Goal: Check status: Check status

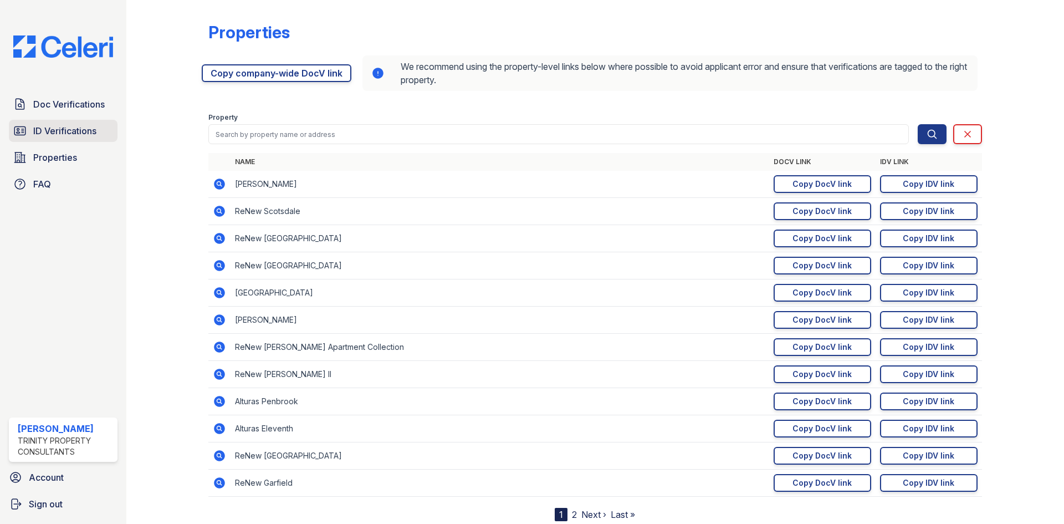
click at [58, 124] on span "ID Verifications" at bounding box center [64, 130] width 63 height 13
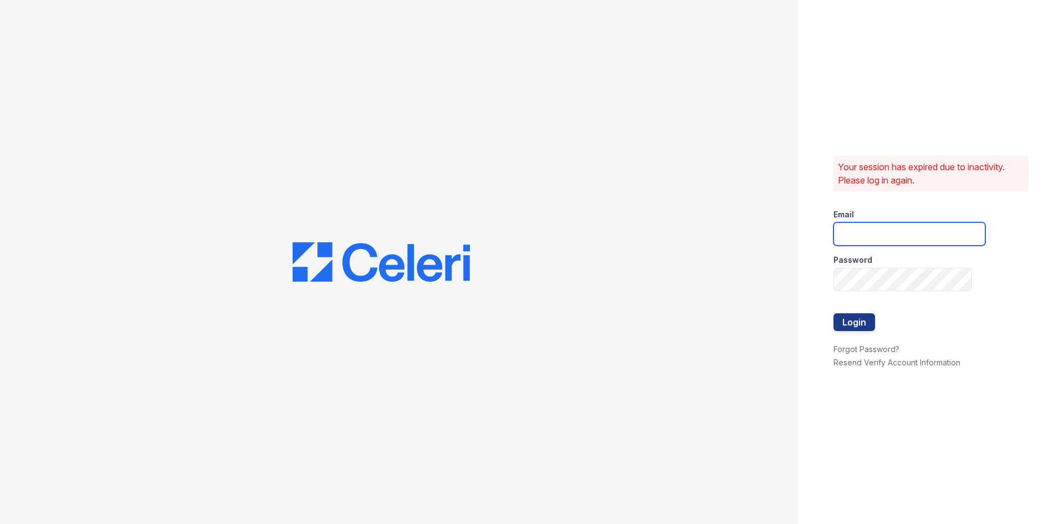
click at [897, 227] on input "email" at bounding box center [909, 233] width 152 height 23
click at [881, 235] on input "email" at bounding box center [909, 233] width 152 height 23
type input "[EMAIL_ADDRESS][DOMAIN_NAME]"
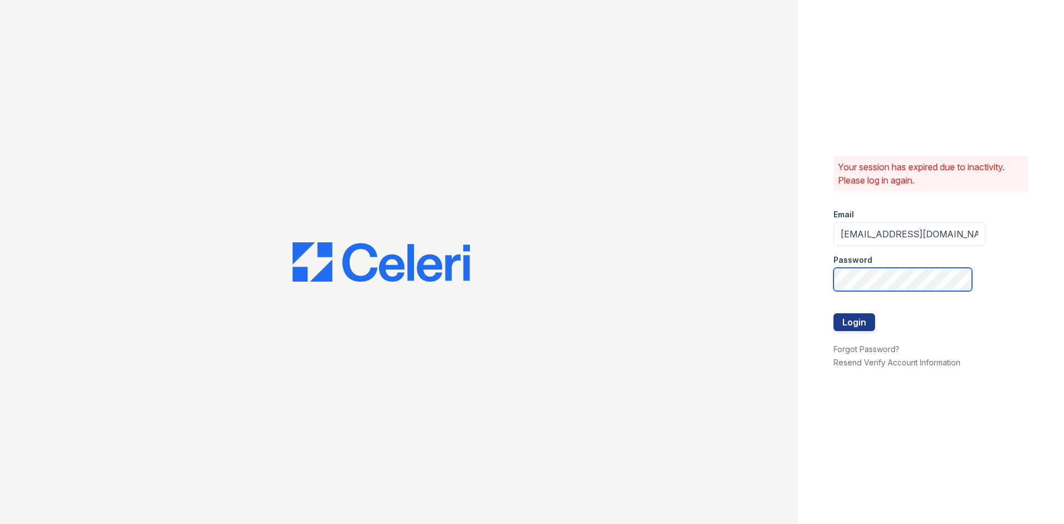
click at [833, 313] on button "Login" at bounding box center [854, 322] width 42 height 18
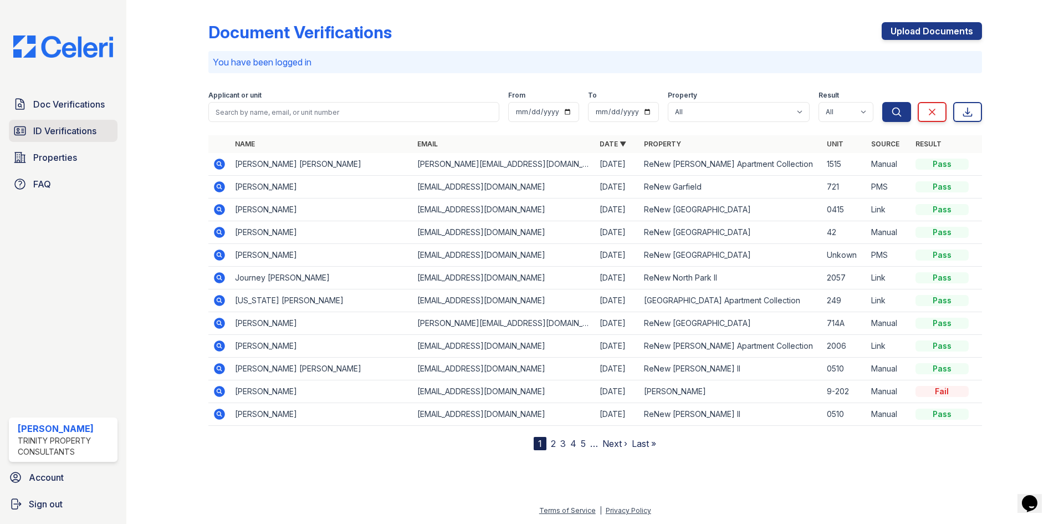
click at [83, 135] on span "ID Verifications" at bounding box center [64, 130] width 63 height 13
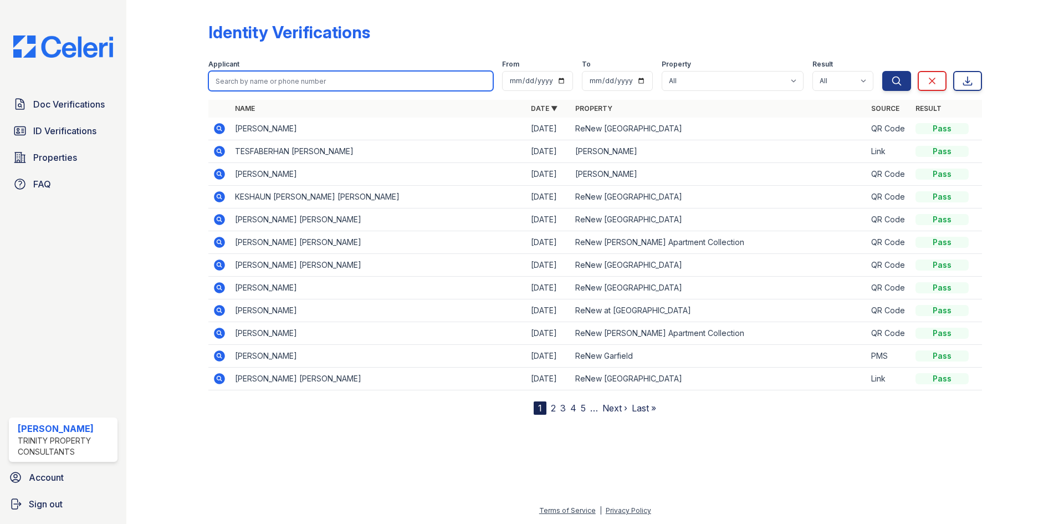
click at [318, 83] on input "search" at bounding box center [350, 81] width 285 height 20
type input "deni"
click at [882, 71] on button "Search" at bounding box center [896, 81] width 29 height 20
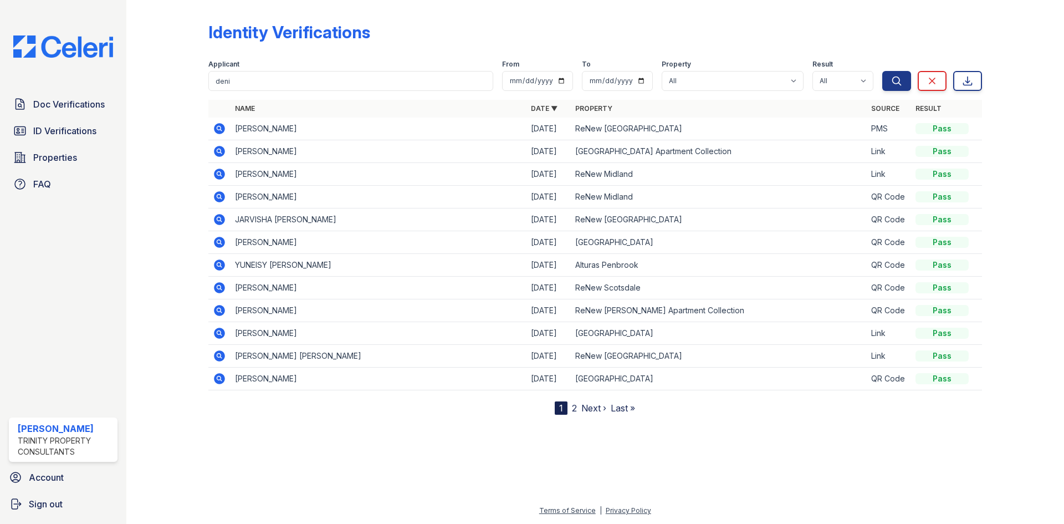
click at [230, 127] on td "Deni Gonzalez" at bounding box center [378, 128] width 296 height 23
click at [225, 127] on icon at bounding box center [219, 128] width 13 height 13
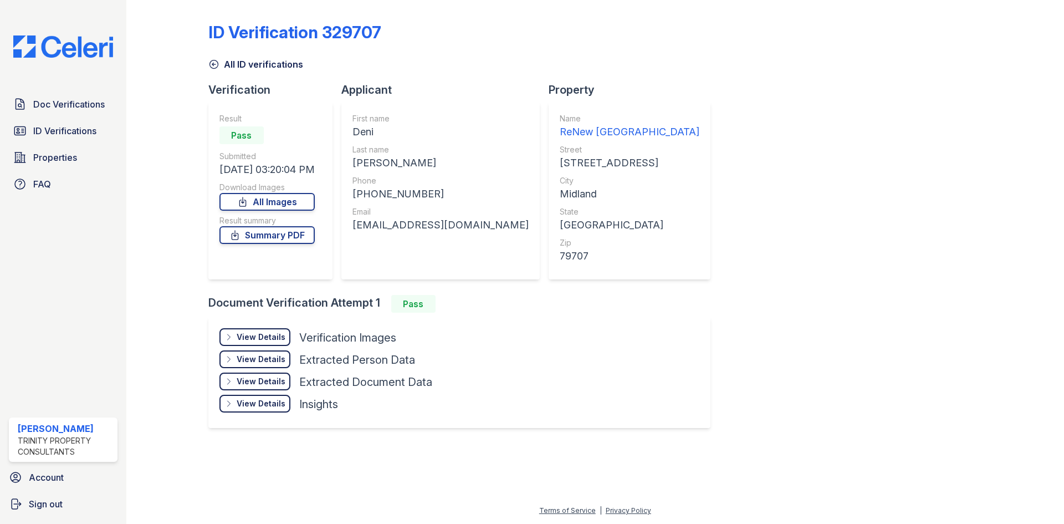
click at [222, 130] on div "Pass" at bounding box center [241, 135] width 44 height 18
click at [299, 205] on link "All Images" at bounding box center [266, 202] width 95 height 18
